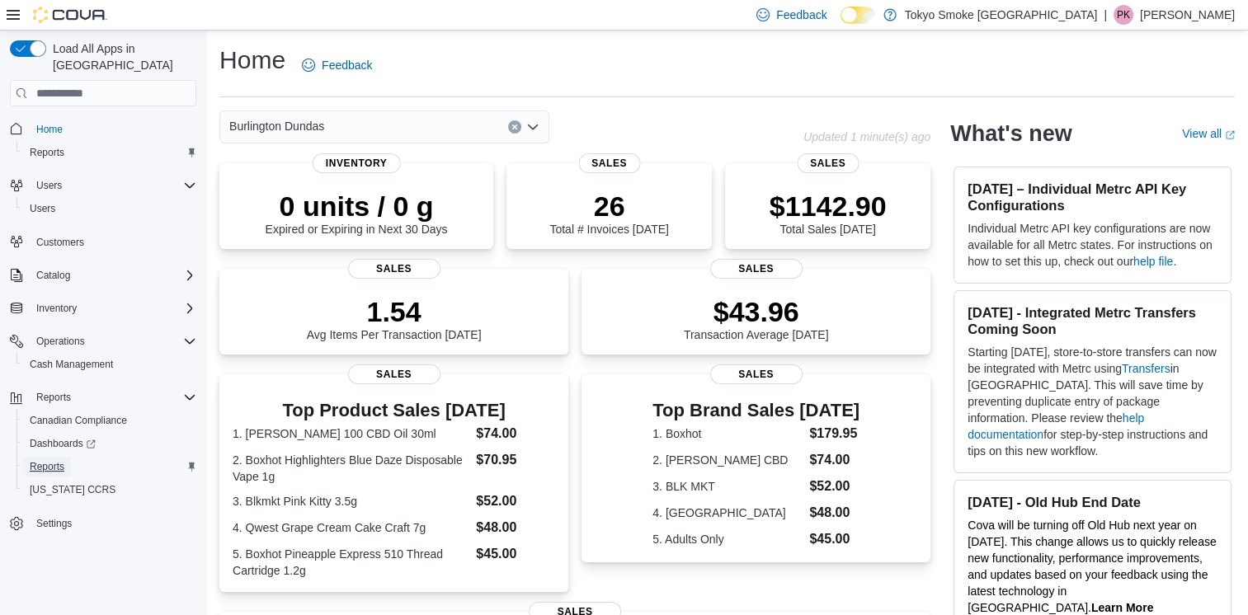
click at [53, 460] on span "Reports" at bounding box center [47, 466] width 35 height 13
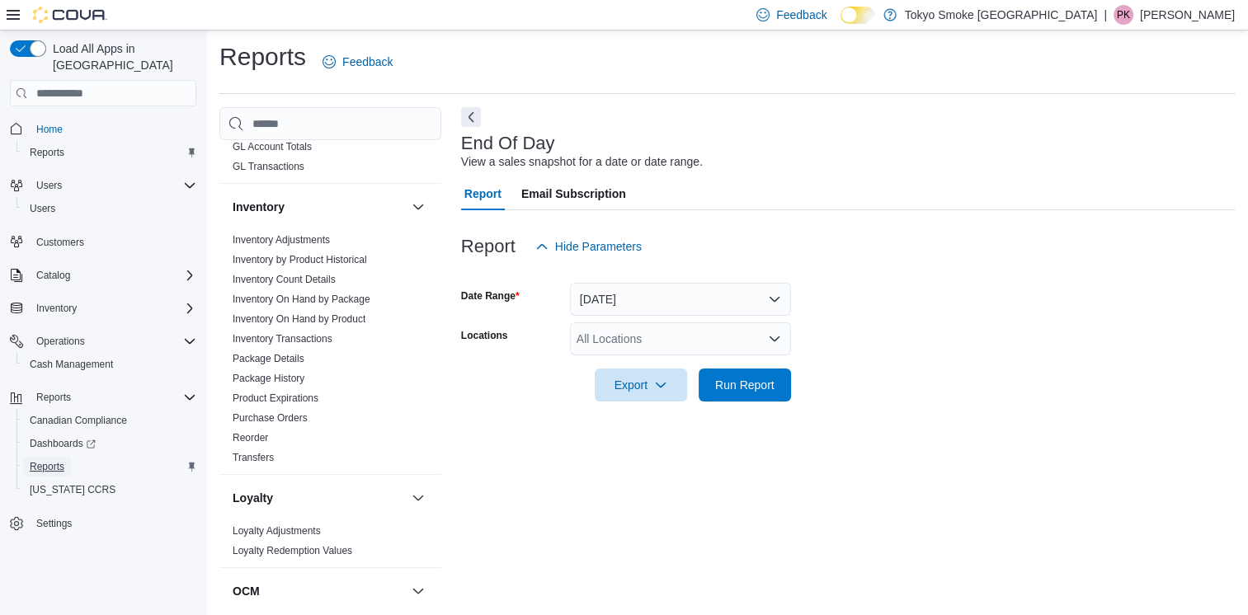
scroll to position [412, 0]
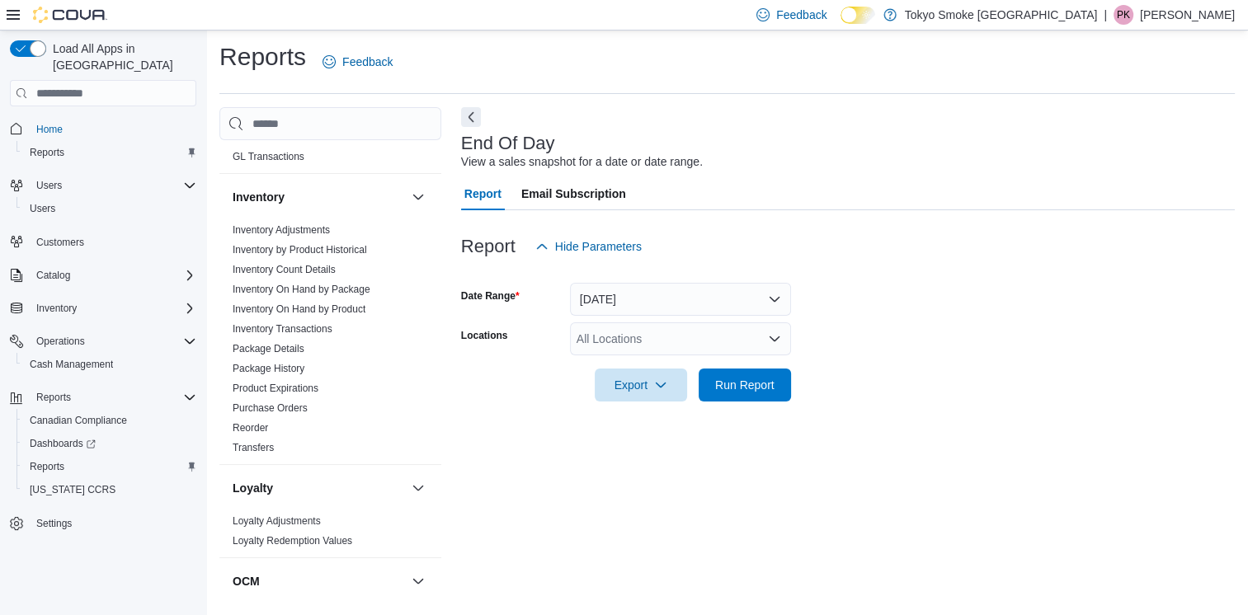
click at [646, 359] on div at bounding box center [848, 362] width 774 height 13
click at [637, 328] on div "All Locations" at bounding box center [680, 339] width 221 height 33
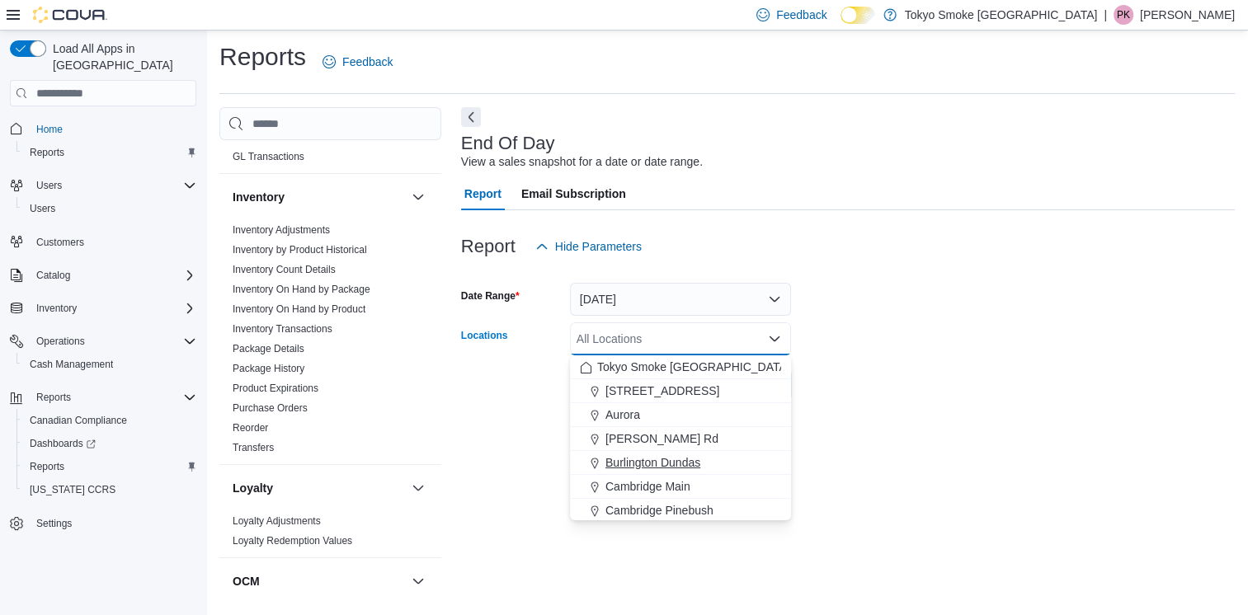
click at [643, 461] on span "Burlington Dundas" at bounding box center [652, 462] width 95 height 16
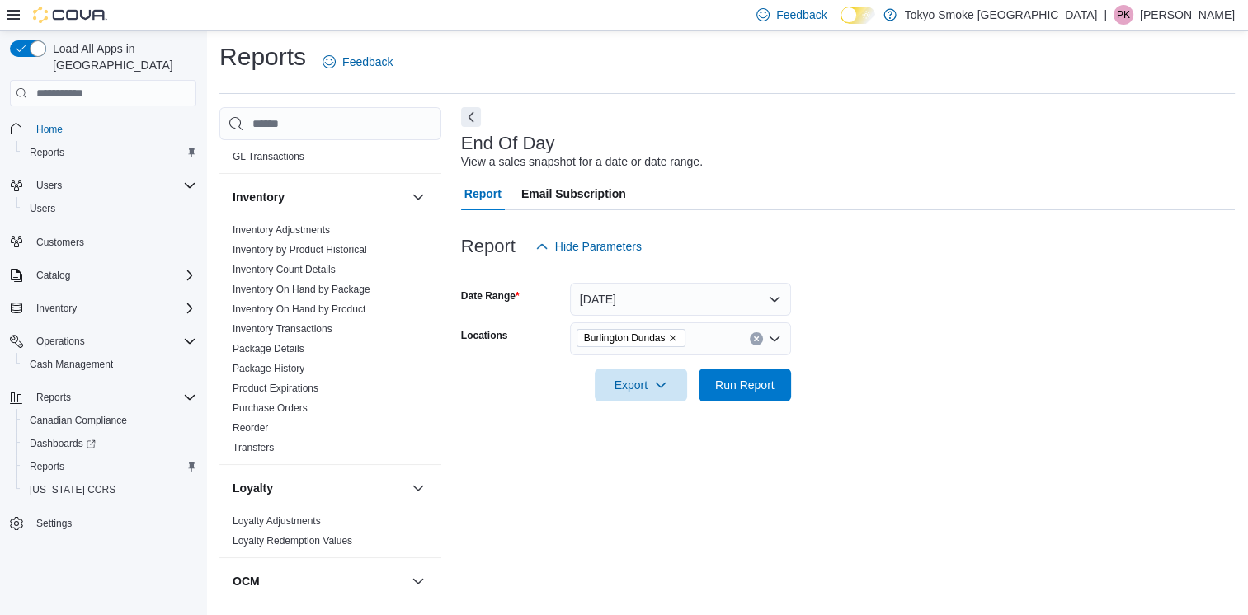
click at [931, 443] on div "End Of Day View a sales snapshot for a date or date range. Report Email Subscri…" at bounding box center [848, 354] width 774 height 495
click at [783, 401] on button "Run Report" at bounding box center [745, 384] width 92 height 33
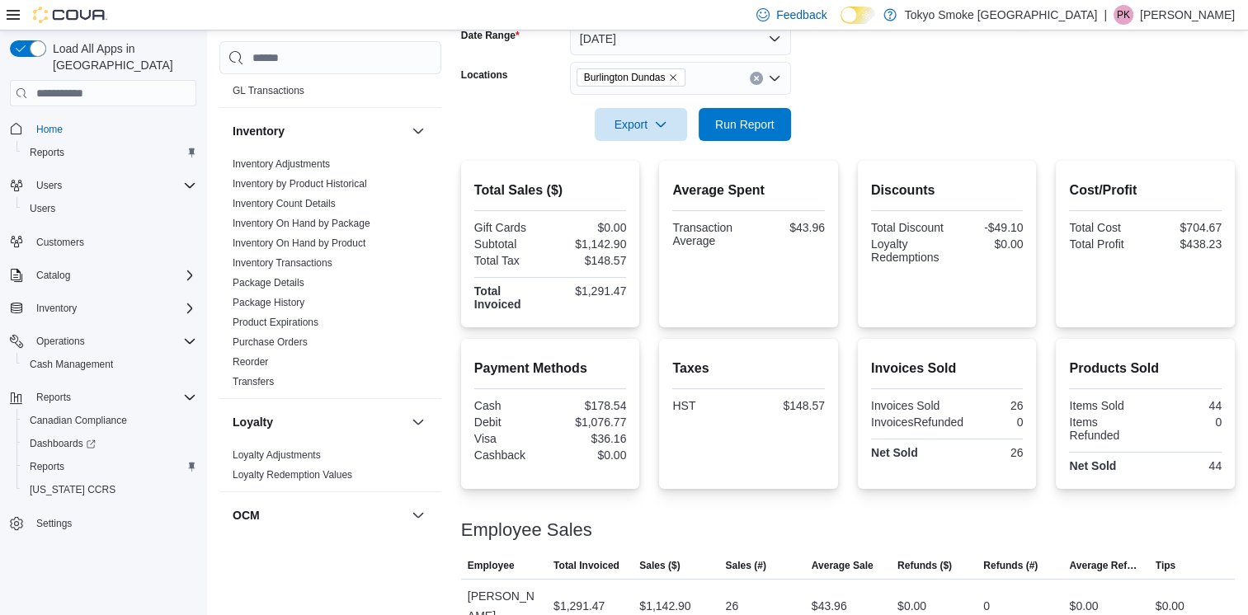
scroll to position [275, 0]
